Goal: Information Seeking & Learning: Find specific fact

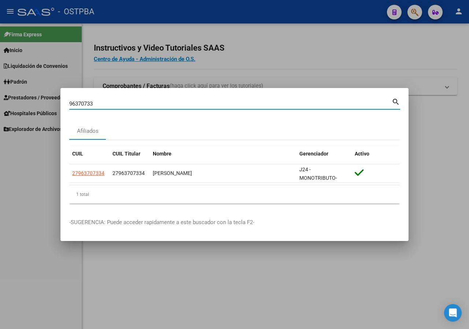
click at [110, 105] on input "96370733" at bounding box center [230, 103] width 323 height 7
paste input "43264331"
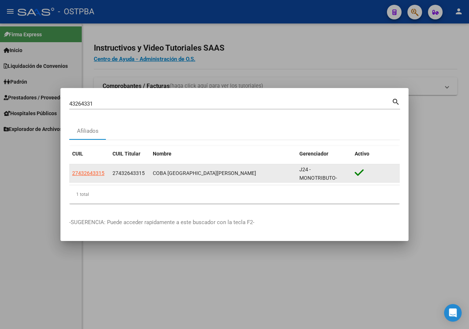
drag, startPoint x: 153, startPoint y: 173, endPoint x: 243, endPoint y: 173, distance: 89.9
click at [243, 173] on div "COBA [GEOGRAPHIC_DATA][PERSON_NAME]" at bounding box center [223, 173] width 141 height 8
copy div "COBA [GEOGRAPHIC_DATA][PERSON_NAME]"
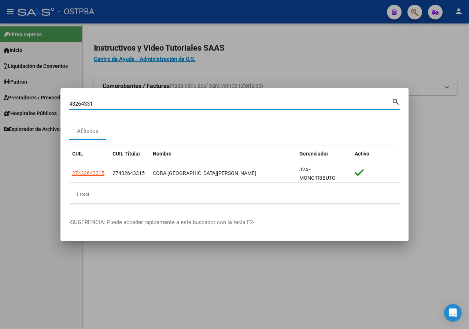
click at [109, 107] on input "43264331" at bounding box center [230, 103] width 323 height 7
paste input "38585587"
type input "38585587"
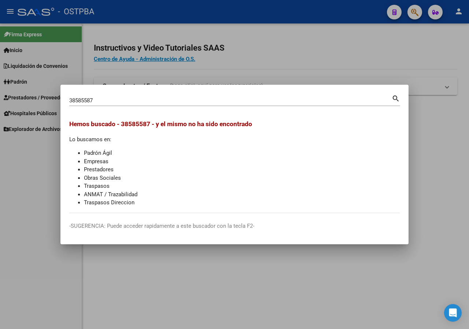
drag, startPoint x: 128, startPoint y: 106, endPoint x: 128, endPoint y: 101, distance: 5.5
click at [128, 105] on div "38585587 Buscar (apellido, dni, [PERSON_NAME], [PERSON_NAME], cuit, obra social…" at bounding box center [234, 103] width 331 height 19
click at [128, 101] on input "38585587" at bounding box center [230, 100] width 323 height 7
